Goal: Find contact information: Find contact information

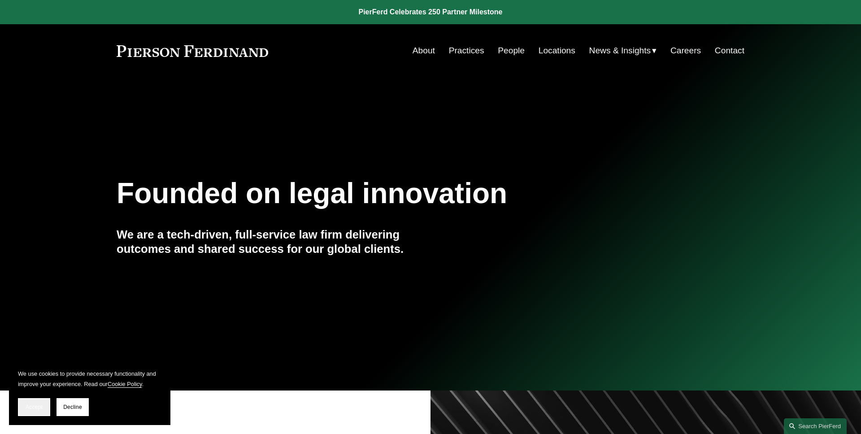
click at [37, 403] on button "Accept" at bounding box center [34, 407] width 32 height 18
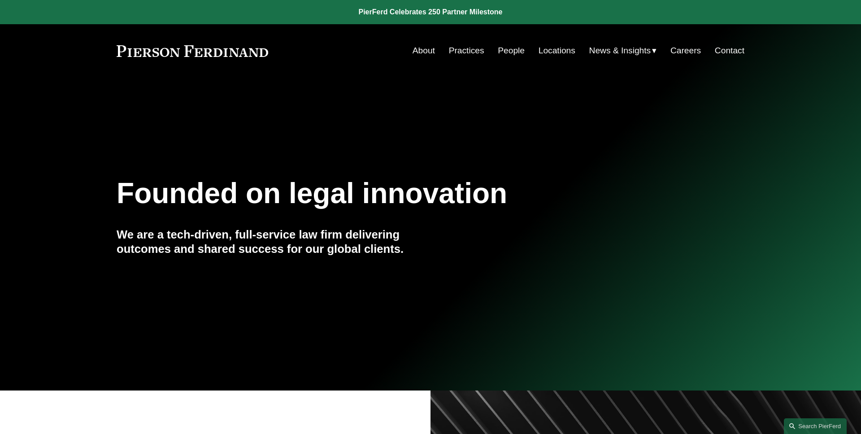
click at [509, 52] on link "People" at bounding box center [511, 50] width 27 height 17
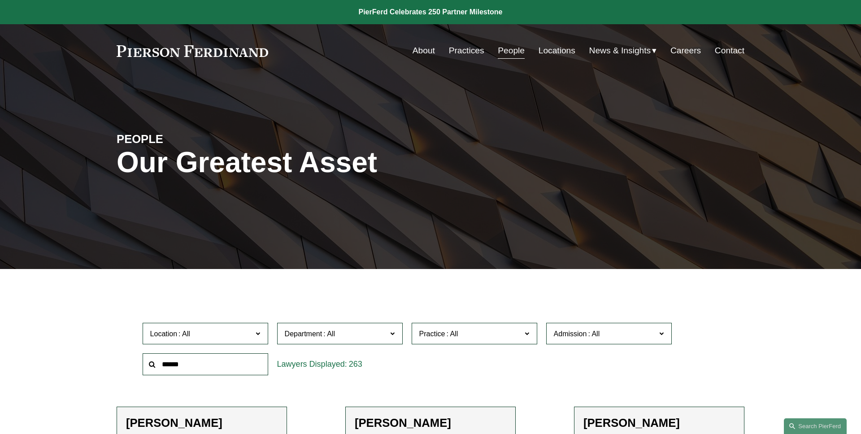
click at [215, 360] on input "text" at bounding box center [206, 364] width 126 height 22
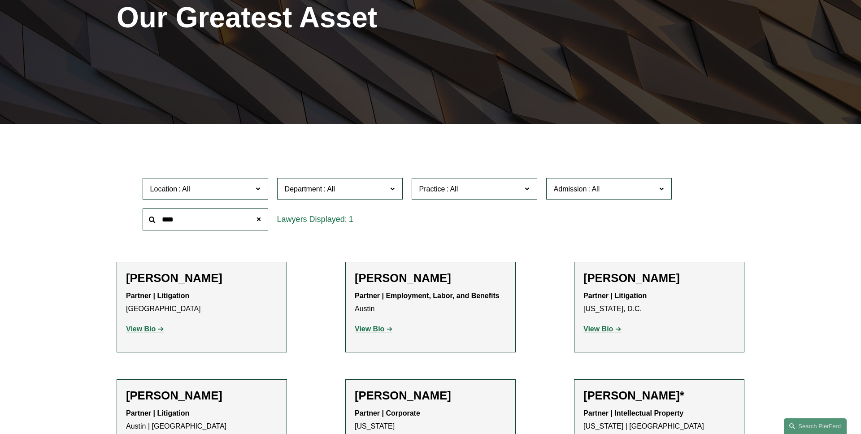
scroll to position [169, 0]
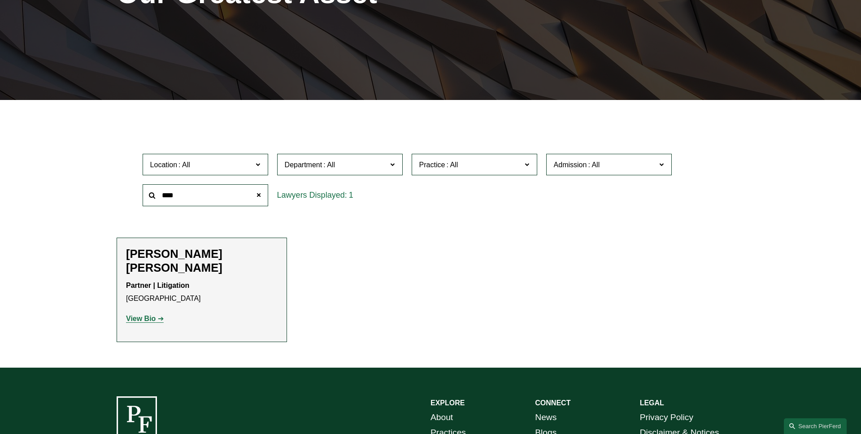
type input "****"
click at [155, 315] on strong "View Bio" at bounding box center [141, 319] width 30 height 8
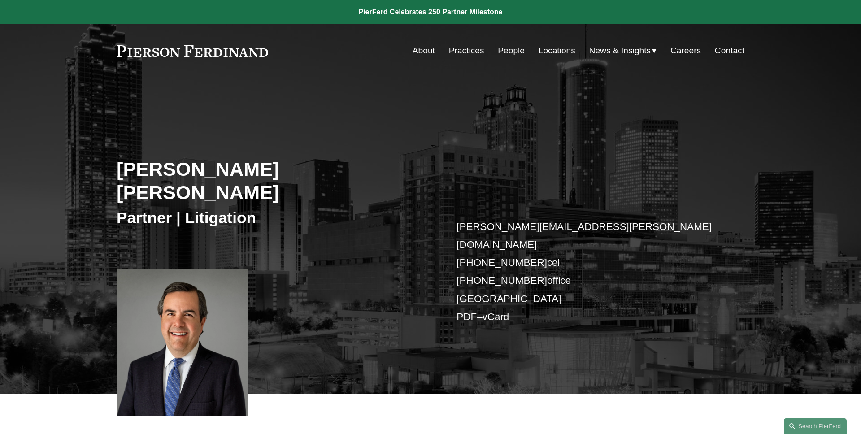
click at [470, 311] on link "PDF" at bounding box center [466, 316] width 20 height 11
